Goal: Task Accomplishment & Management: Complete application form

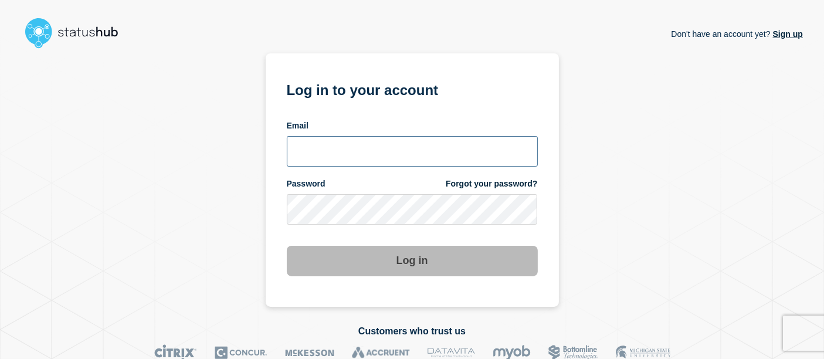
type input "[PERSON_NAME][EMAIL_ADDRESS][PERSON_NAME][DOMAIN_NAME]"
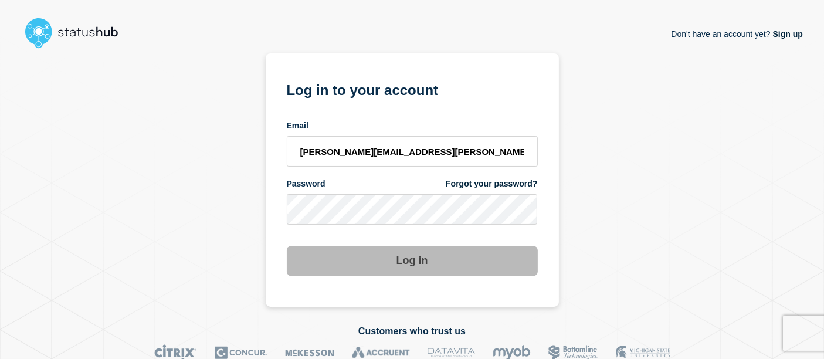
click at [422, 253] on button "Log in" at bounding box center [412, 261] width 251 height 30
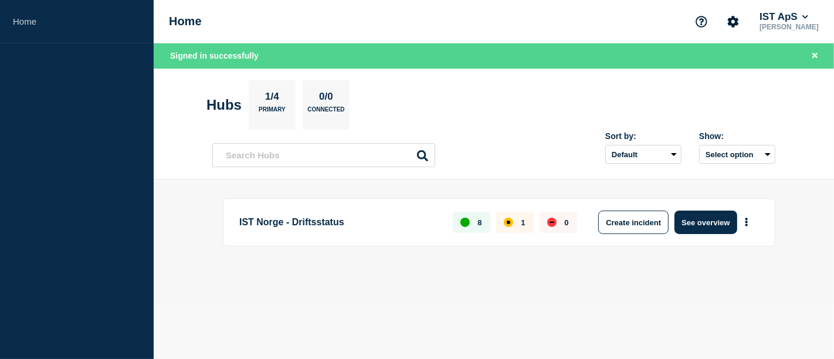
click at [176, 21] on h1 "Home" at bounding box center [185, 21] width 33 height 13
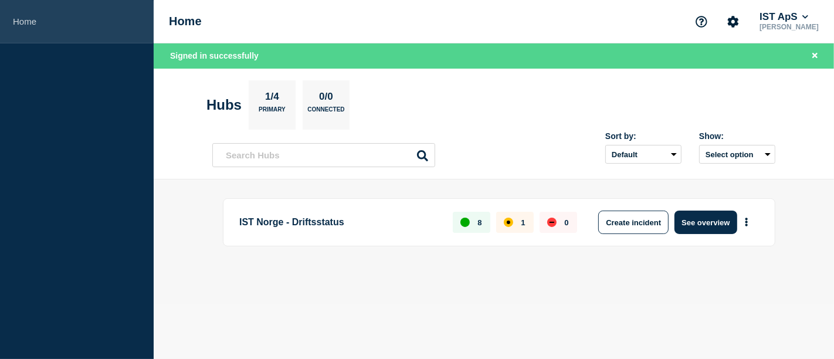
click at [32, 29] on link "Home" at bounding box center [77, 21] width 154 height 43
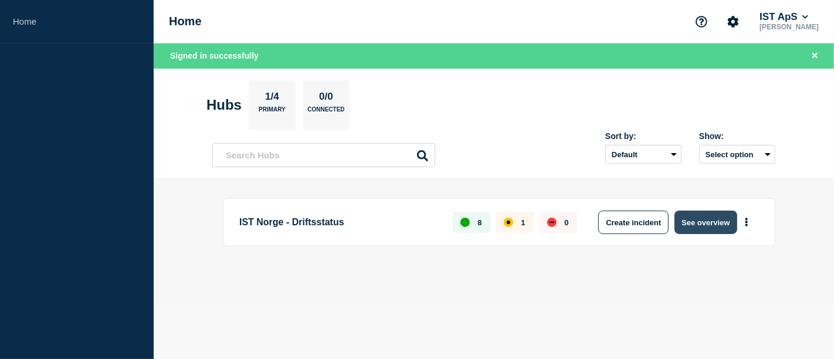
click at [703, 222] on button "See overview" at bounding box center [705, 221] width 62 height 23
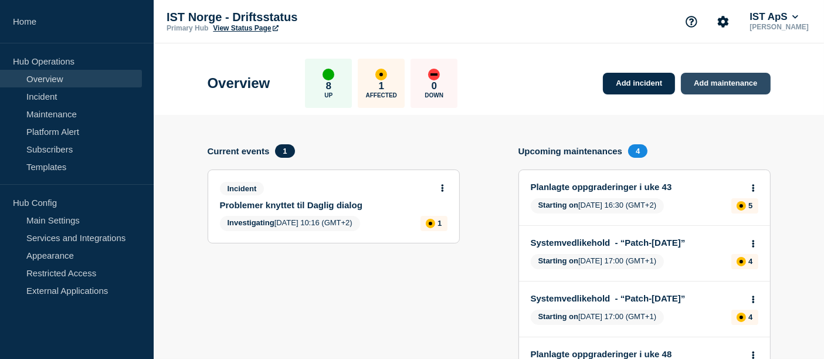
click at [744, 81] on link "Add maintenance" at bounding box center [725, 84] width 89 height 22
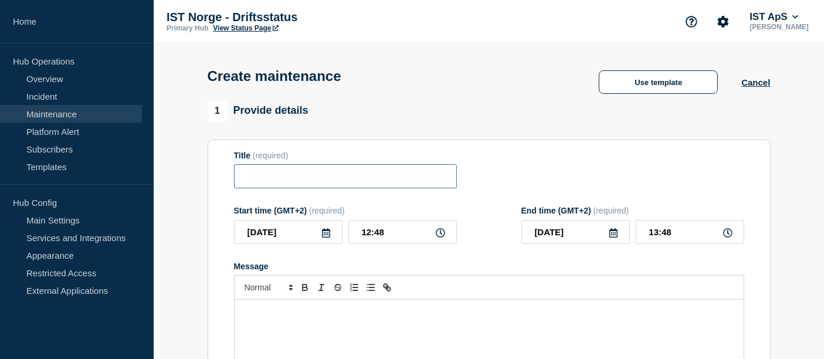
click at [335, 182] on input "Title" at bounding box center [345, 176] width 223 height 24
click at [407, 180] on input "Nødvendig oppdatering av Daglig dialog i dag kl.13:00" at bounding box center [345, 176] width 223 height 24
type input "Nødvendig oppdatering av Daglig dialog i dag, [DATE]13:00"
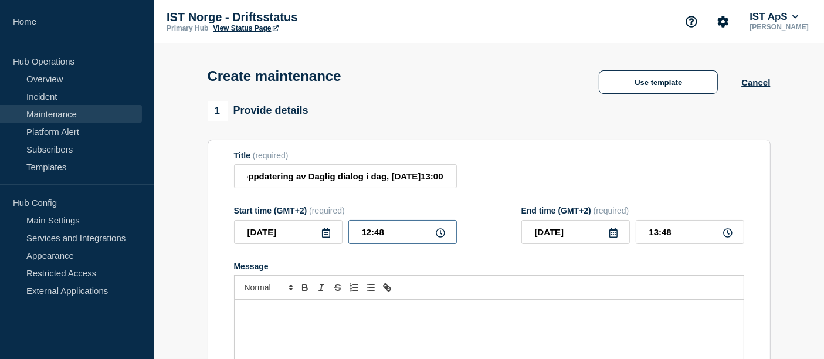
click at [392, 242] on input "12:48" at bounding box center [402, 232] width 108 height 24
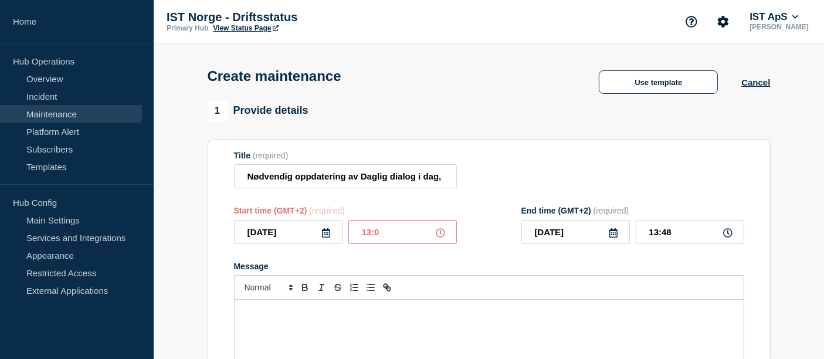
type input "13:00"
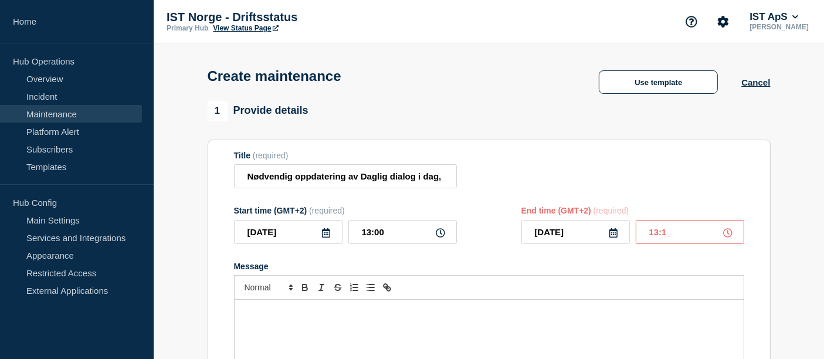
type input "13:10"
click at [295, 317] on p "Vi gjennonfører en nødvedgi oppdatering i Daglig dialig." at bounding box center [488, 312] width 491 height 11
click at [291, 315] on p "Vi gjennonfører en nødvedgi oppdatering i Daglig dialig." at bounding box center [488, 312] width 491 height 11
click at [325, 316] on p "Vi gjennomfører en nødvedgi oppdatering i Daglig dialig." at bounding box center [488, 312] width 491 height 11
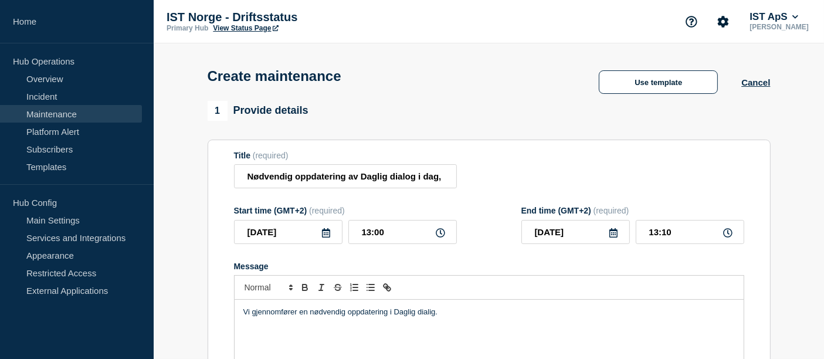
click at [392, 312] on p "Vi gjennomfører en nødvendig oppdatering i Daglig dialig." at bounding box center [488, 312] width 491 height 11
click at [463, 317] on p "Vi gjennomfører en nødvendig oppdatering i tjenesten Daglig dialig." at bounding box center [488, 312] width 491 height 11
click at [494, 315] on p "Vi gjennomfører en nødvendig oppdatering i tjenesten Daglig dialog." at bounding box center [488, 312] width 491 height 11
click at [363, 315] on p "Vi gjennomfører en nødvendig oppdatering i tjenesten Daglig dialog." at bounding box center [488, 312] width 491 height 11
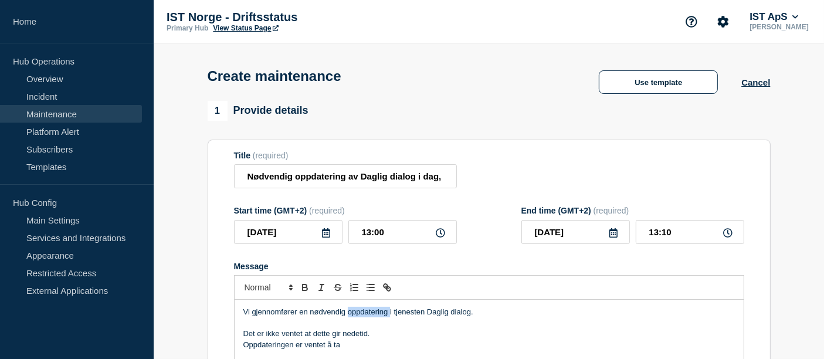
click at [363, 315] on p "Vi gjennomfører en nødvendig oppdatering i tjenesten Daglig dialog." at bounding box center [488, 312] width 491 height 11
click at [313, 179] on input "Nødvendig oppdatering av Daglig dialog i dag, [DATE]13:00" at bounding box center [345, 176] width 223 height 24
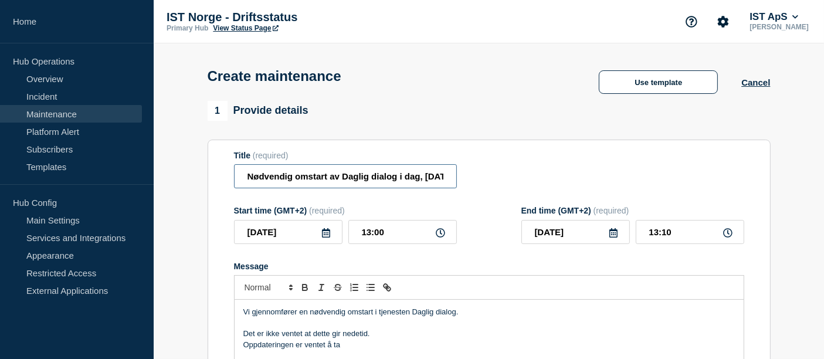
scroll to position [0, 65]
drag, startPoint x: 399, startPoint y: 179, endPoint x: 509, endPoint y: 183, distance: 110.9
click at [509, 183] on div "Title (required) Nødvendig omstart av Daglig dialog i dag, [DATE]13:00" at bounding box center [489, 170] width 510 height 38
type input "Nødvendig omstart av Daglig dialog i dag, [DATE]13:00"
click at [469, 312] on p "Vi gjennomfører en nødvendig omstart i tjenesten Daglig dialog." at bounding box center [488, 312] width 491 height 11
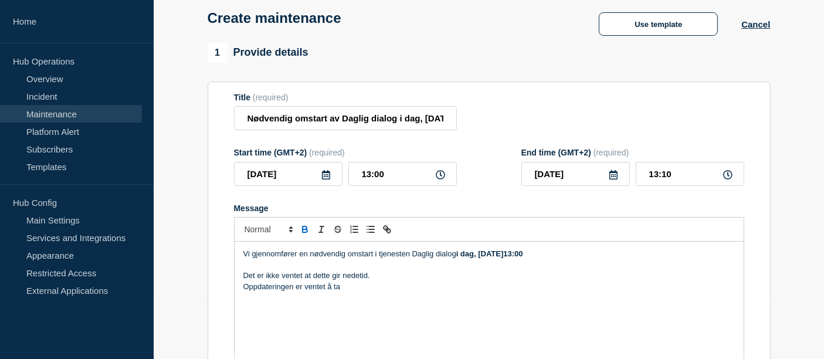
scroll to position [66, 0]
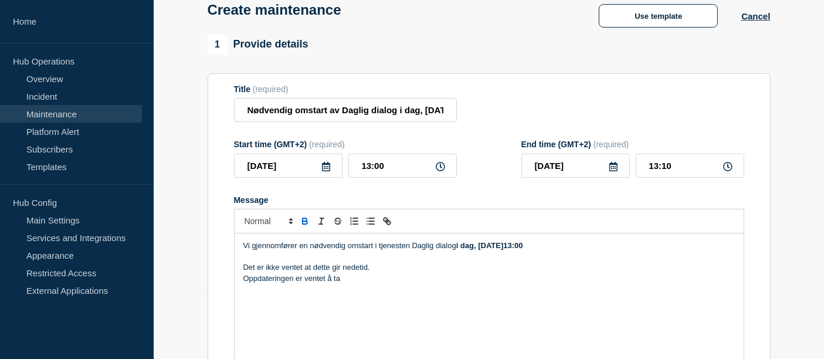
click at [365, 281] on p "Oppdateringen er ventet å ta" at bounding box center [488, 278] width 491 height 11
click at [270, 276] on p "Oppdateringen er ventet å ta" at bounding box center [488, 278] width 491 height 11
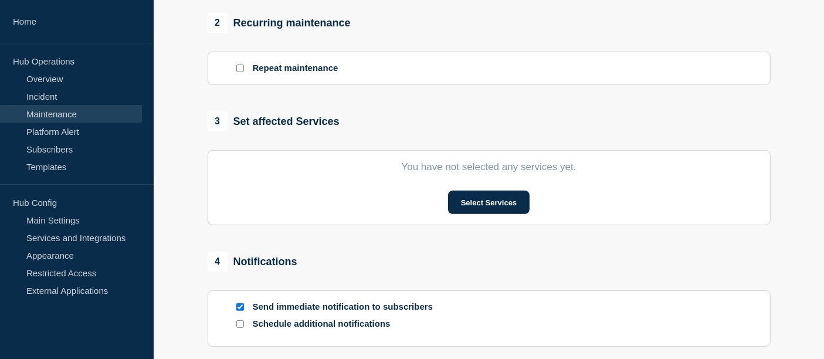
scroll to position [489, 0]
click at [448, 207] on button "Select Services" at bounding box center [488, 201] width 81 height 23
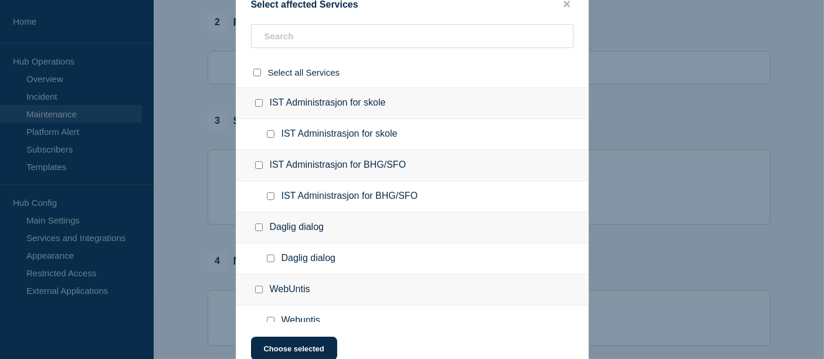
click at [272, 256] on input "Daglig dialog checkbox" at bounding box center [271, 258] width 8 height 8
checkbox input "true"
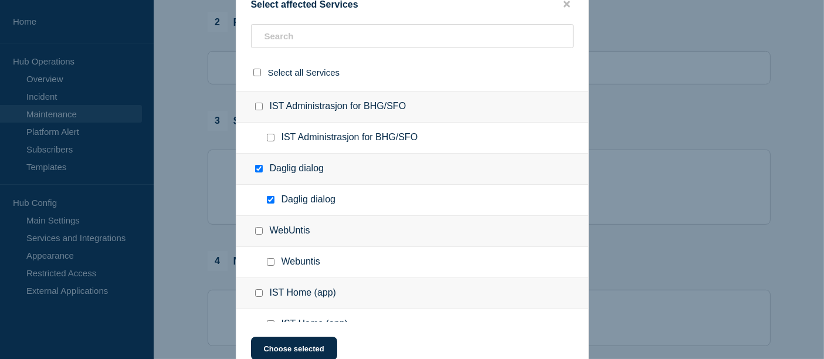
scroll to position [59, 0]
click at [560, 6] on button "close button" at bounding box center [566, 4] width 13 height 11
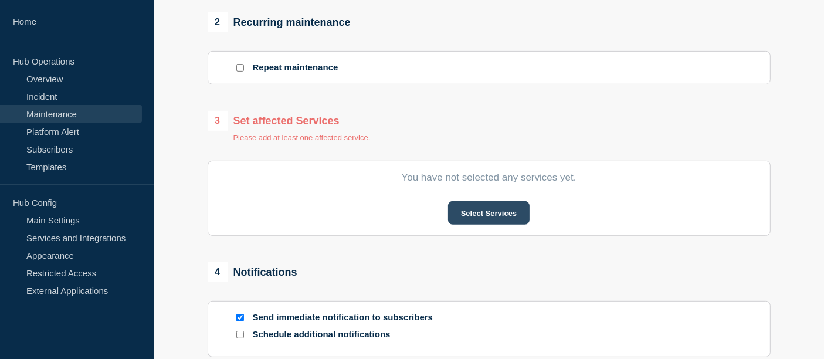
click at [467, 210] on button "Select Services" at bounding box center [488, 212] width 81 height 23
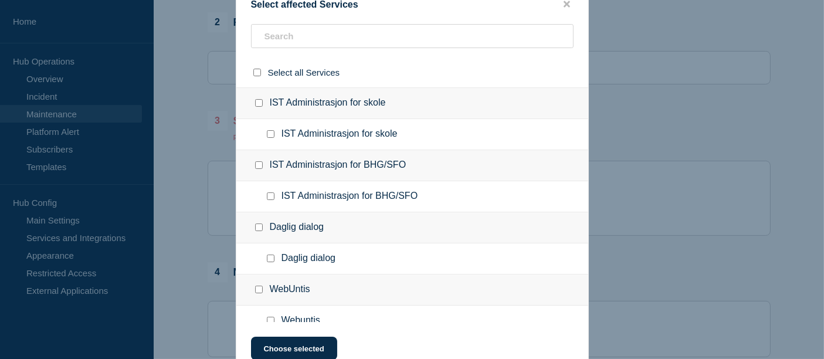
click at [258, 230] on input "Daglig dialog checkbox" at bounding box center [259, 227] width 8 height 8
checkbox input "true"
click at [280, 351] on button "Choose selected" at bounding box center [294, 348] width 86 height 23
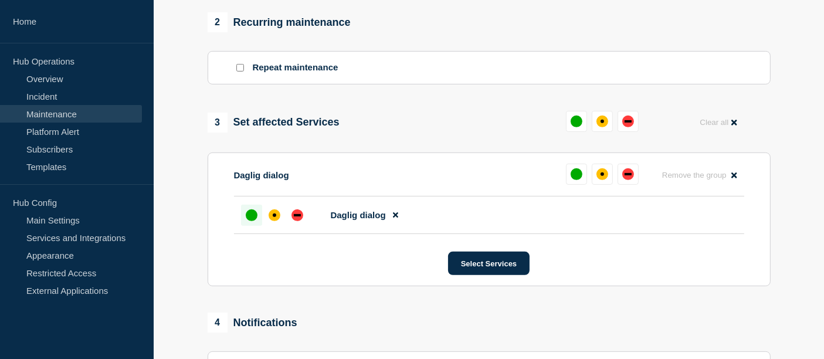
click at [259, 217] on div at bounding box center [251, 215] width 21 height 21
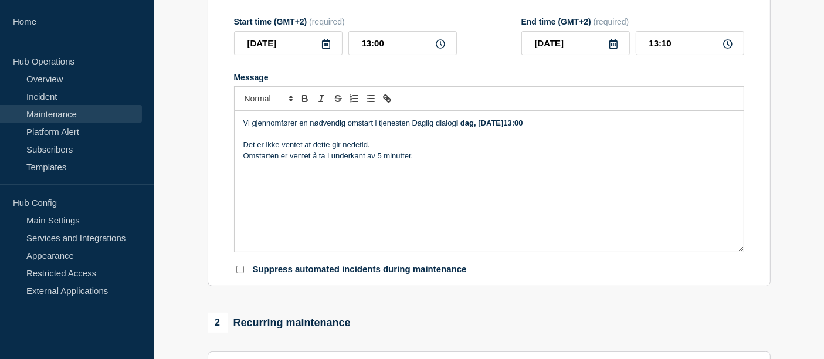
scroll to position [174, 0]
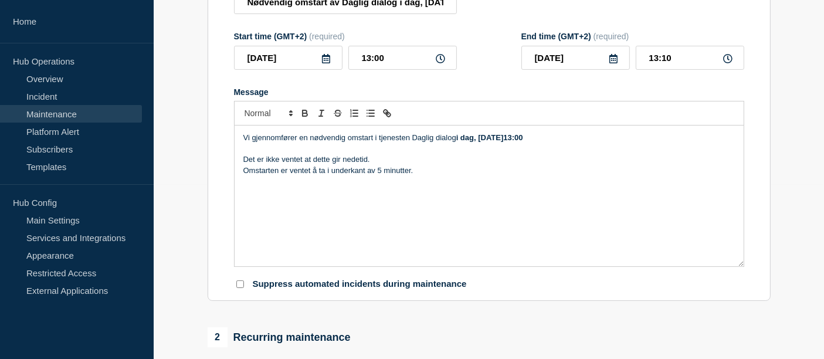
click at [598, 278] on form "Title (required) Nødvendig omstart av Daglig dialog i dag, [DATE]13:00 Start ti…" at bounding box center [489, 134] width 510 height 314
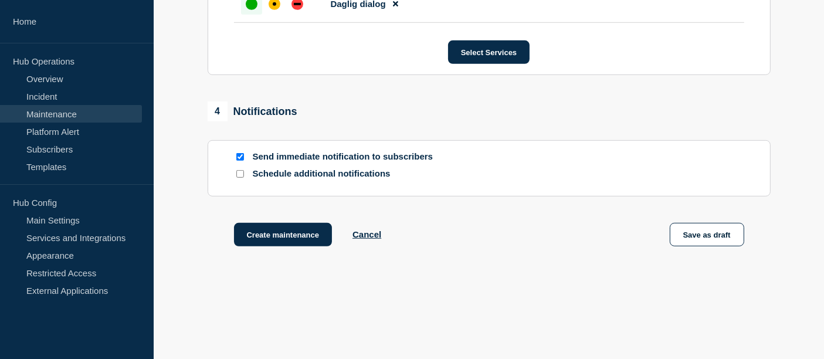
scroll to position [704, 0]
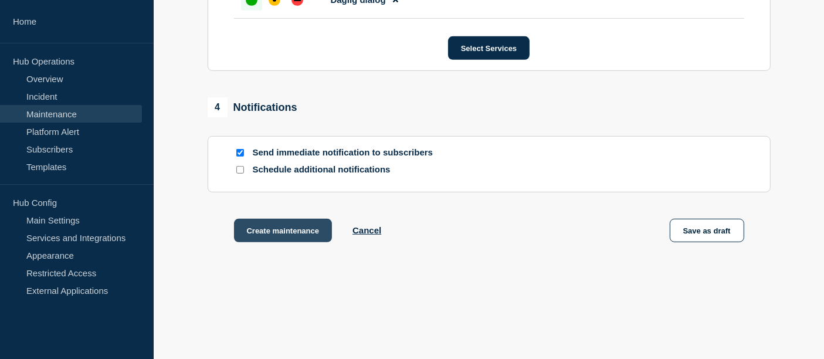
click at [273, 232] on button "Create maintenance" at bounding box center [283, 230] width 98 height 23
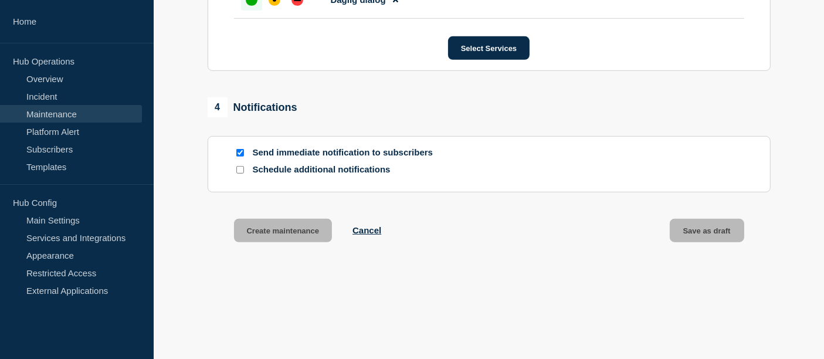
scroll to position [729, 0]
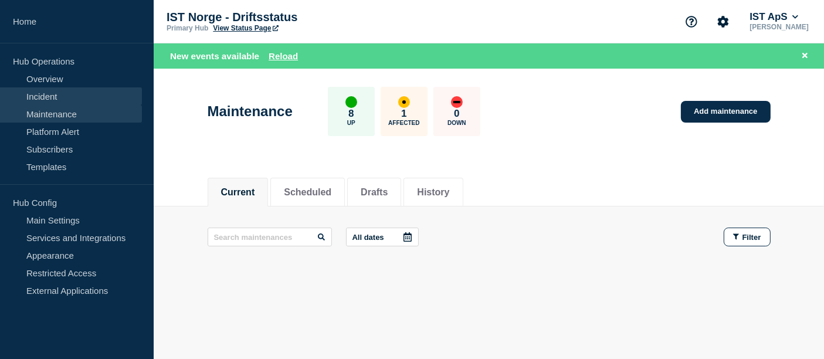
click at [62, 94] on link "Incident" at bounding box center [71, 96] width 142 height 18
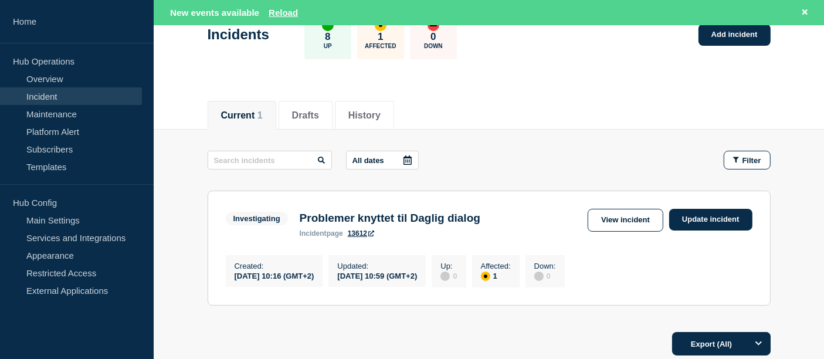
scroll to position [94, 0]
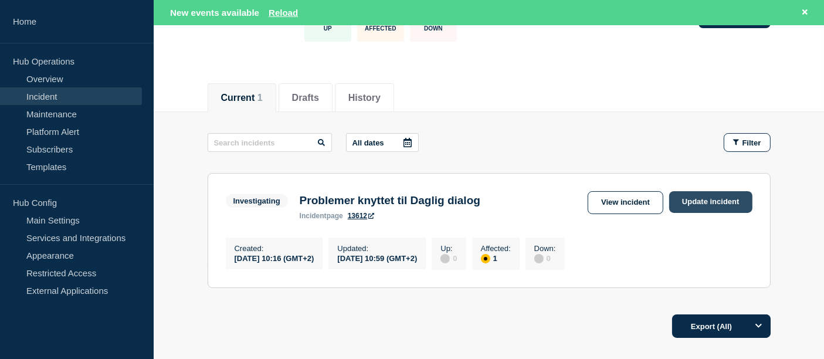
click at [689, 210] on link "Update incident" at bounding box center [710, 202] width 83 height 22
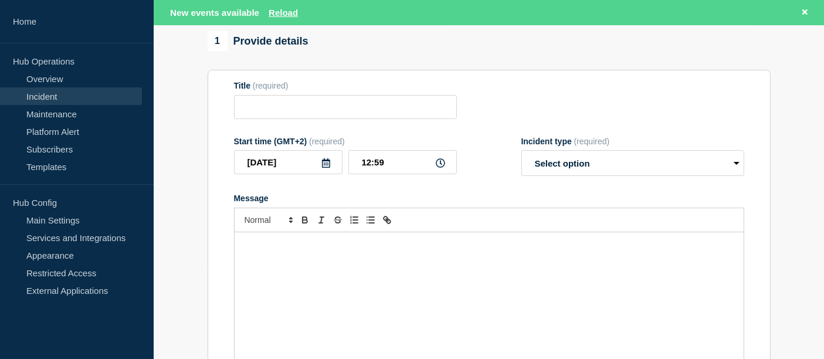
type input "Problemer knyttet til Daglig dialog"
click at [387, 261] on div "Message" at bounding box center [489, 302] width 509 height 141
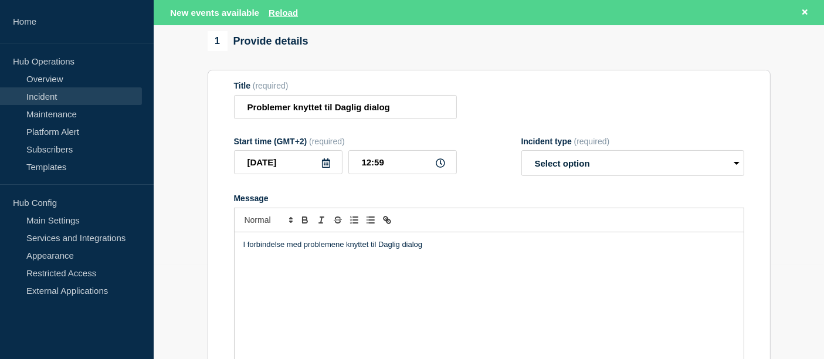
click at [442, 250] on p "I forbindelse med problemene knyttet til Daglig dialog" at bounding box center [488, 244] width 491 height 11
click at [555, 305] on div "I forbindelse med problemene knyttet til Daglig dialog." at bounding box center [489, 302] width 509 height 141
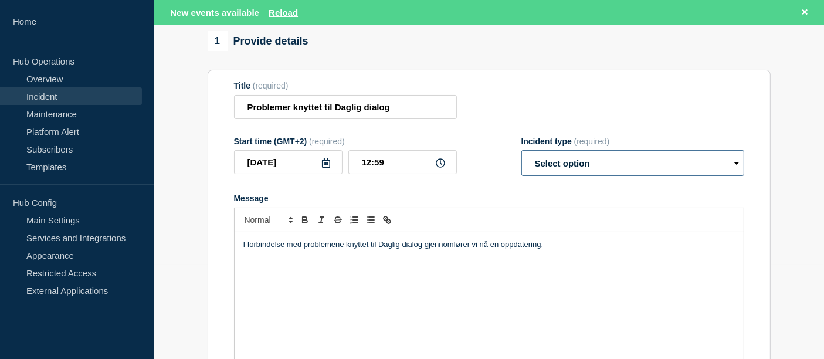
click at [576, 176] on select "Select option Investigating Identified Monitoring Resolved" at bounding box center [632, 163] width 223 height 26
select select "identified"
click at [521, 173] on select "Select option Investigating Identified Monitoring Resolved" at bounding box center [632, 163] width 223 height 26
click at [559, 260] on div "I forbindelse med problemene knyttet til Daglig dialog gjennomfører vi nå en op…" at bounding box center [489, 302] width 509 height 141
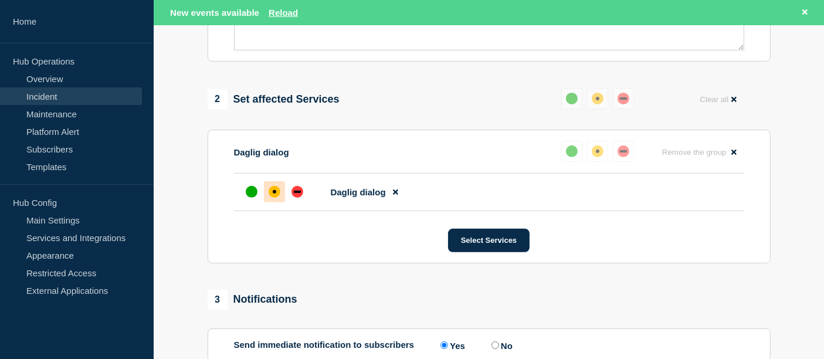
scroll to position [528, 0]
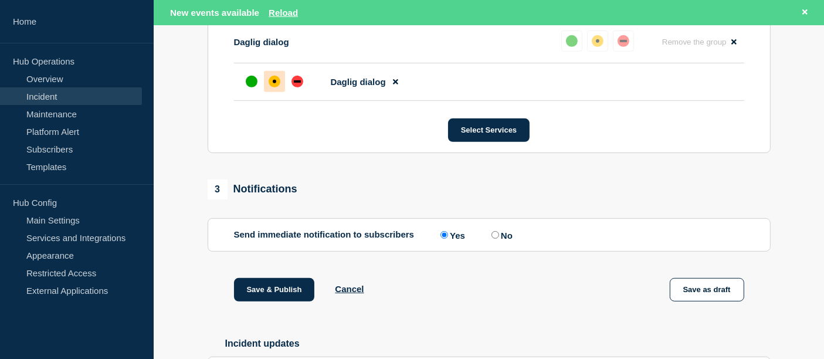
click at [497, 240] on label "No" at bounding box center [500, 234] width 24 height 11
click at [497, 239] on input "No" at bounding box center [495, 235] width 8 height 8
radio input "true"
radio input "false"
click at [272, 301] on button "Save & Publish" at bounding box center [274, 289] width 81 height 23
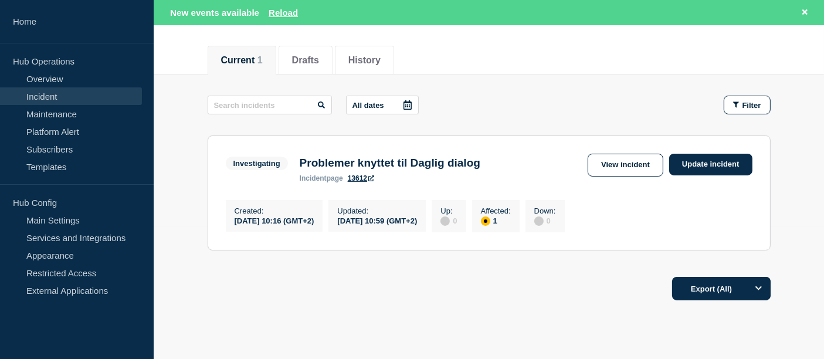
scroll to position [132, 0]
click at [710, 165] on link "Update incident" at bounding box center [710, 164] width 83 height 22
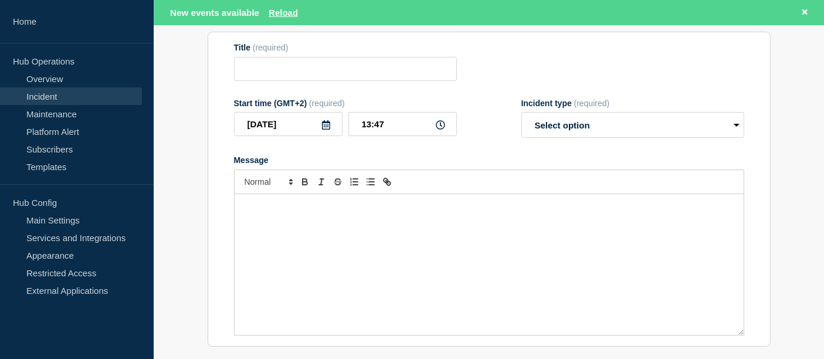
type input "Problemer knyttet til Daglig dialog"
click at [559, 138] on select "Select option Investigating Identified Monitoring Resolved" at bounding box center [632, 125] width 223 height 26
select select "investigating"
click at [521, 135] on select "Select option Investigating Identified Monitoring Resolved" at bounding box center [632, 125] width 223 height 26
click at [361, 247] on div "Message" at bounding box center [489, 264] width 509 height 141
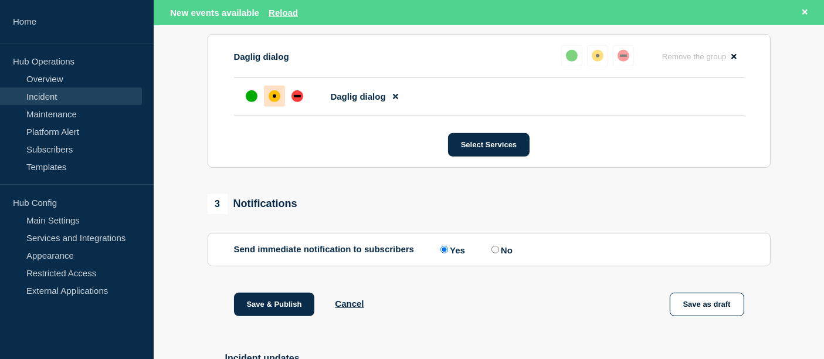
scroll to position [514, 0]
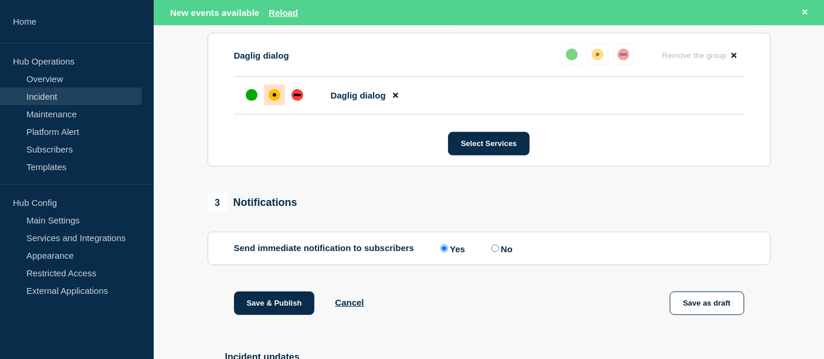
click at [495, 252] on input "No" at bounding box center [495, 248] width 8 height 8
radio input "true"
radio input "false"
click at [263, 315] on button "Save & Publish" at bounding box center [274, 302] width 81 height 23
